Goal: Transaction & Acquisition: Purchase product/service

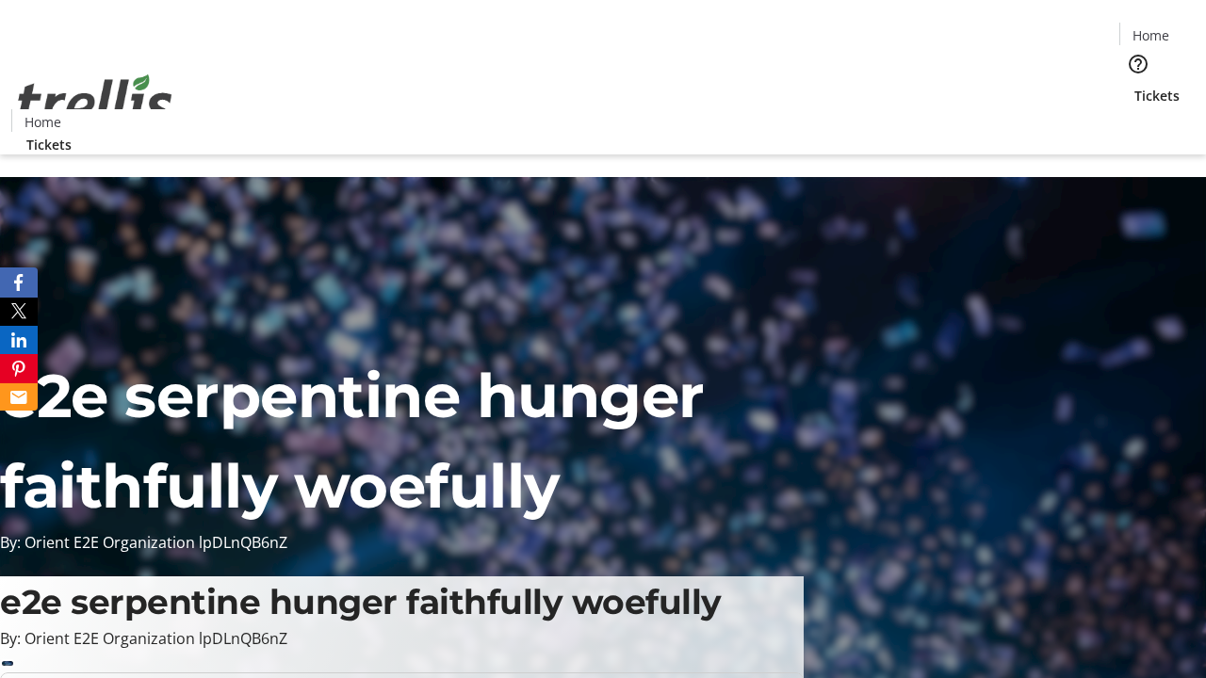
click at [1135, 86] on span "Tickets" at bounding box center [1157, 96] width 45 height 20
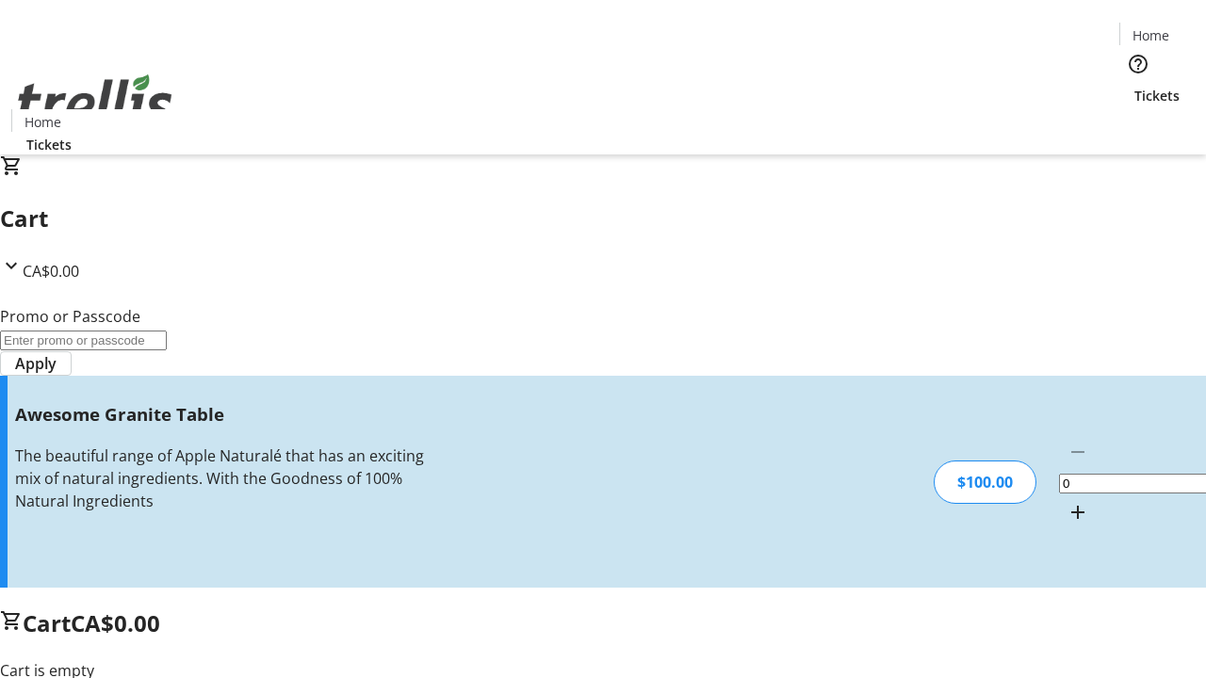
click at [1067, 501] on mat-icon "Increment by one" at bounding box center [1078, 512] width 23 height 23
type input "1"
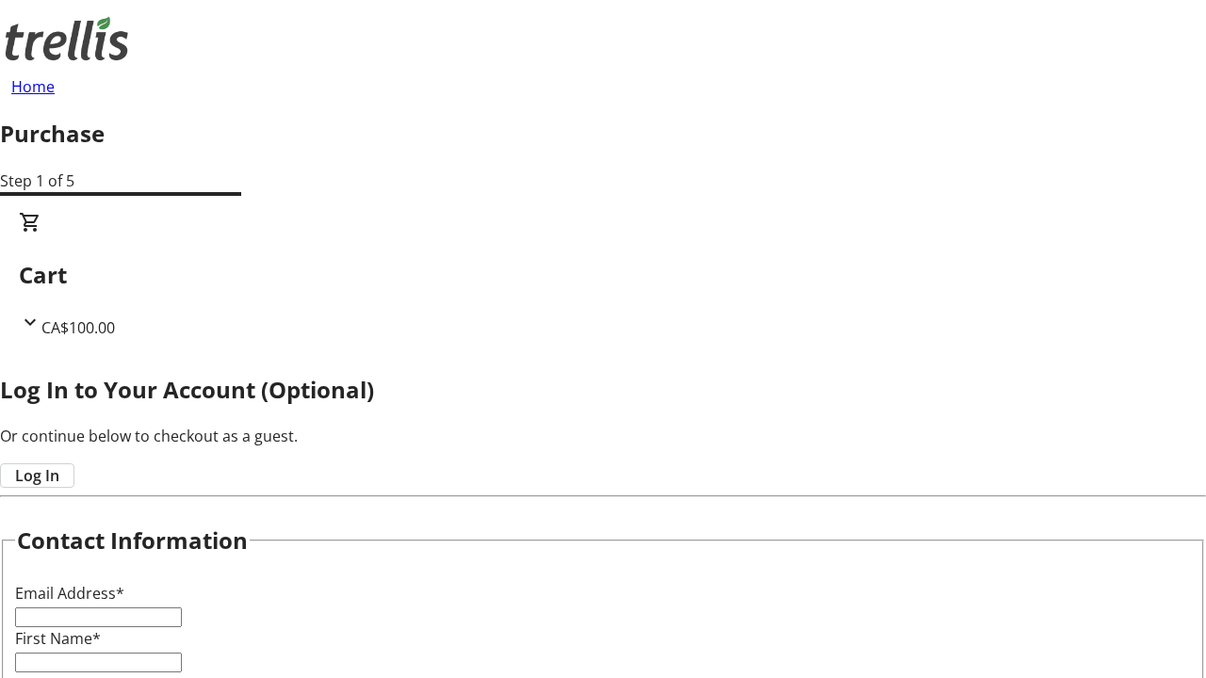
type input "FREE"
type input "[PERSON_NAME][EMAIL_ADDRESS][DOMAIN_NAME]"
type input "[PERSON_NAME]"
type input "Heathcote"
